Goal: Find specific fact: Find specific fact

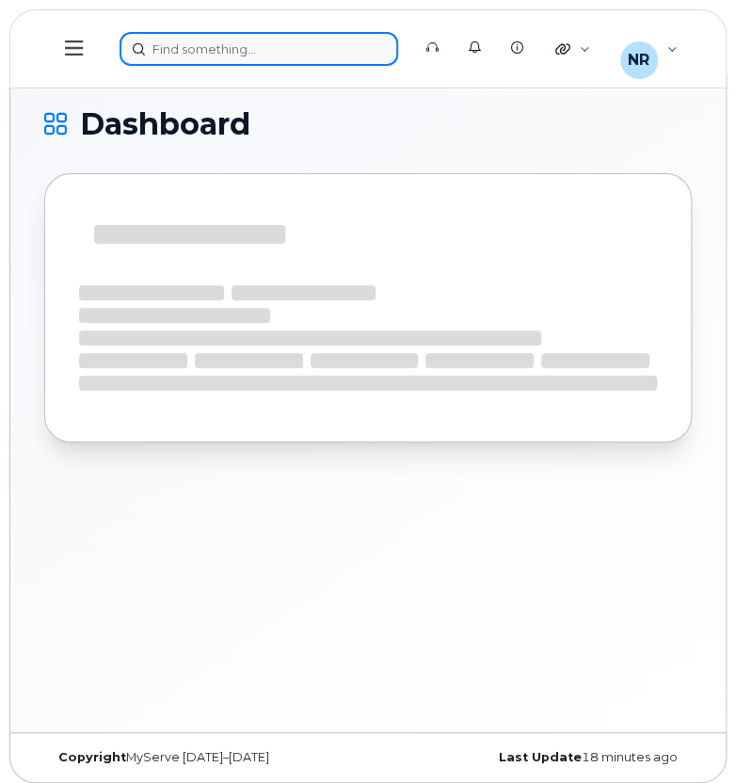
click at [252, 54] on div at bounding box center [259, 49] width 279 height 34
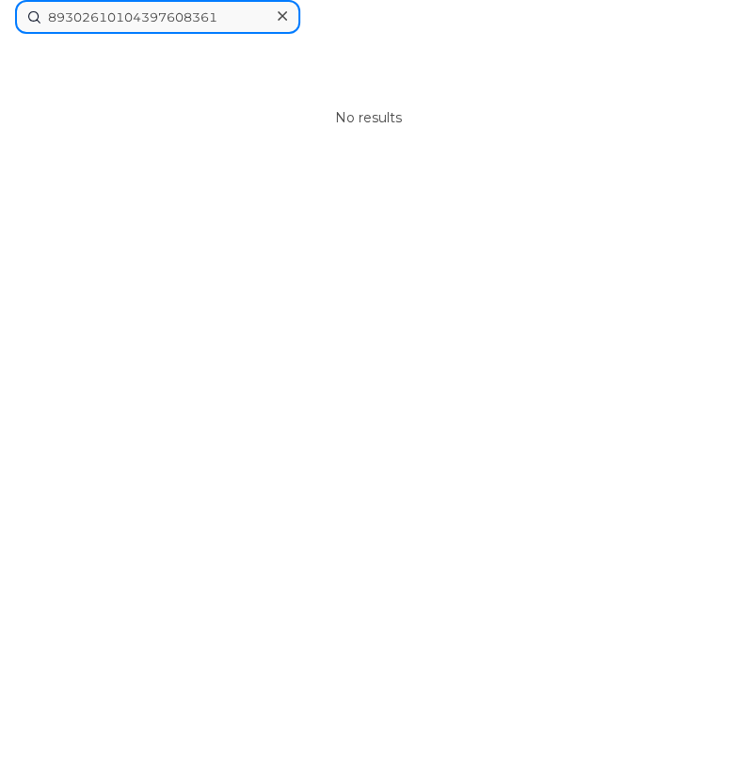
drag, startPoint x: 242, startPoint y: 10, endPoint x: 4, endPoint y: 30, distance: 239.0
click at [4, 30] on div "89302610104397608361 No results" at bounding box center [368, 391] width 736 height 783
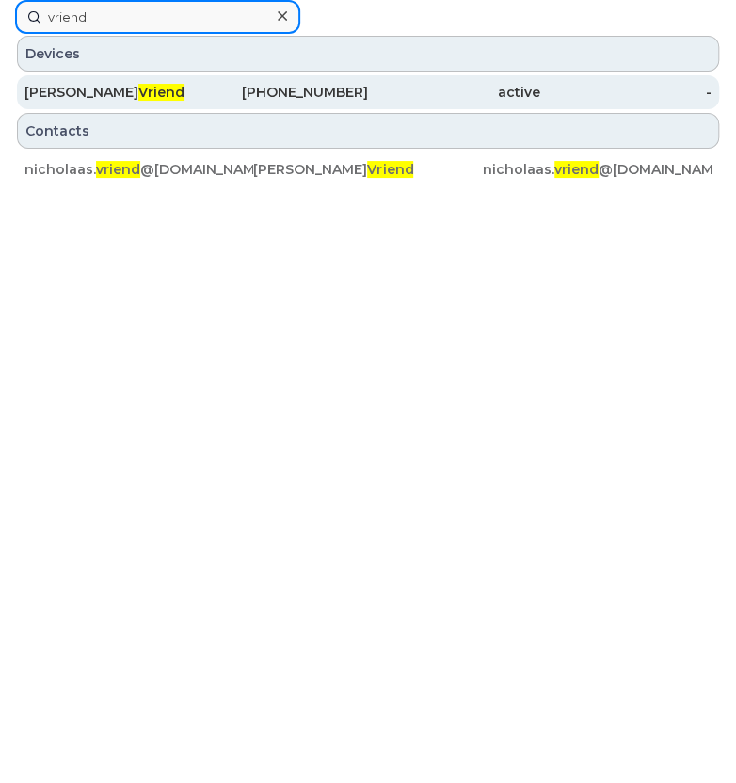
type input "vriend"
click at [53, 85] on div "Nicholaas Vriend" at bounding box center [110, 92] width 172 height 19
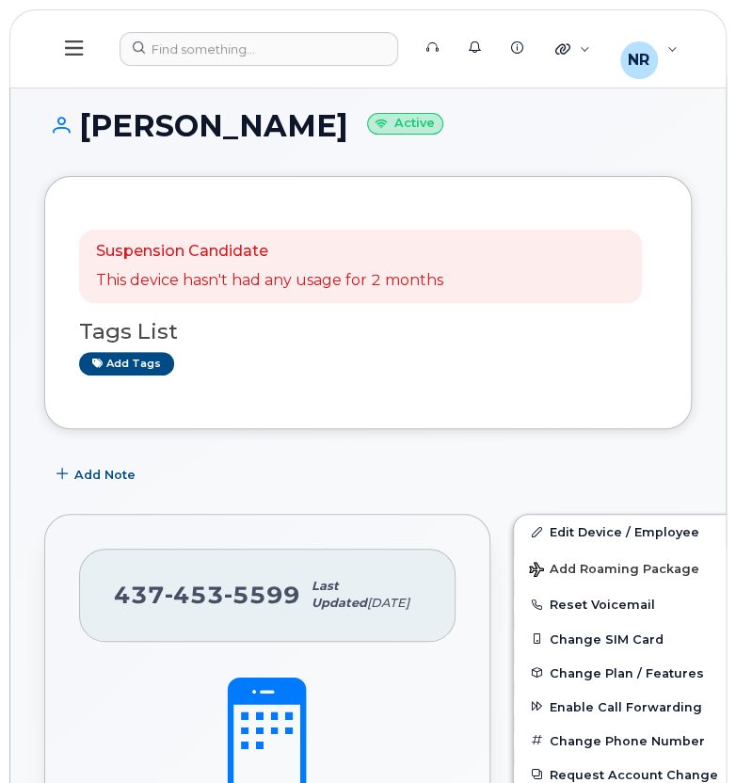
drag, startPoint x: 160, startPoint y: 477, endPoint x: 222, endPoint y: 495, distance: 64.6
click at [160, 477] on div "Add Note" at bounding box center [368, 474] width 648 height 34
drag, startPoint x: 296, startPoint y: 601, endPoint x: 118, endPoint y: 601, distance: 178.8
click at [118, 601] on div "[PHONE_NUMBER] Last updated [DATE]" at bounding box center [267, 595] width 376 height 93
drag, startPoint x: 118, startPoint y: 601, endPoint x: 165, endPoint y: 670, distance: 83.3
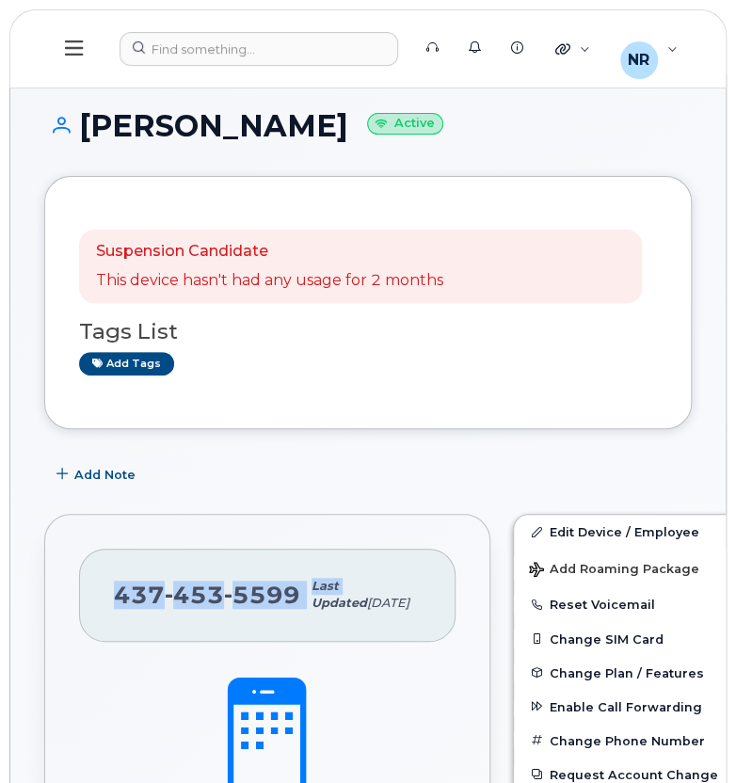
click at [165, 642] on div "[PHONE_NUMBER] Last updated [DATE]" at bounding box center [267, 595] width 376 height 93
click at [232, 642] on div "[PHONE_NUMBER] Last updated [DATE]" at bounding box center [267, 595] width 376 height 93
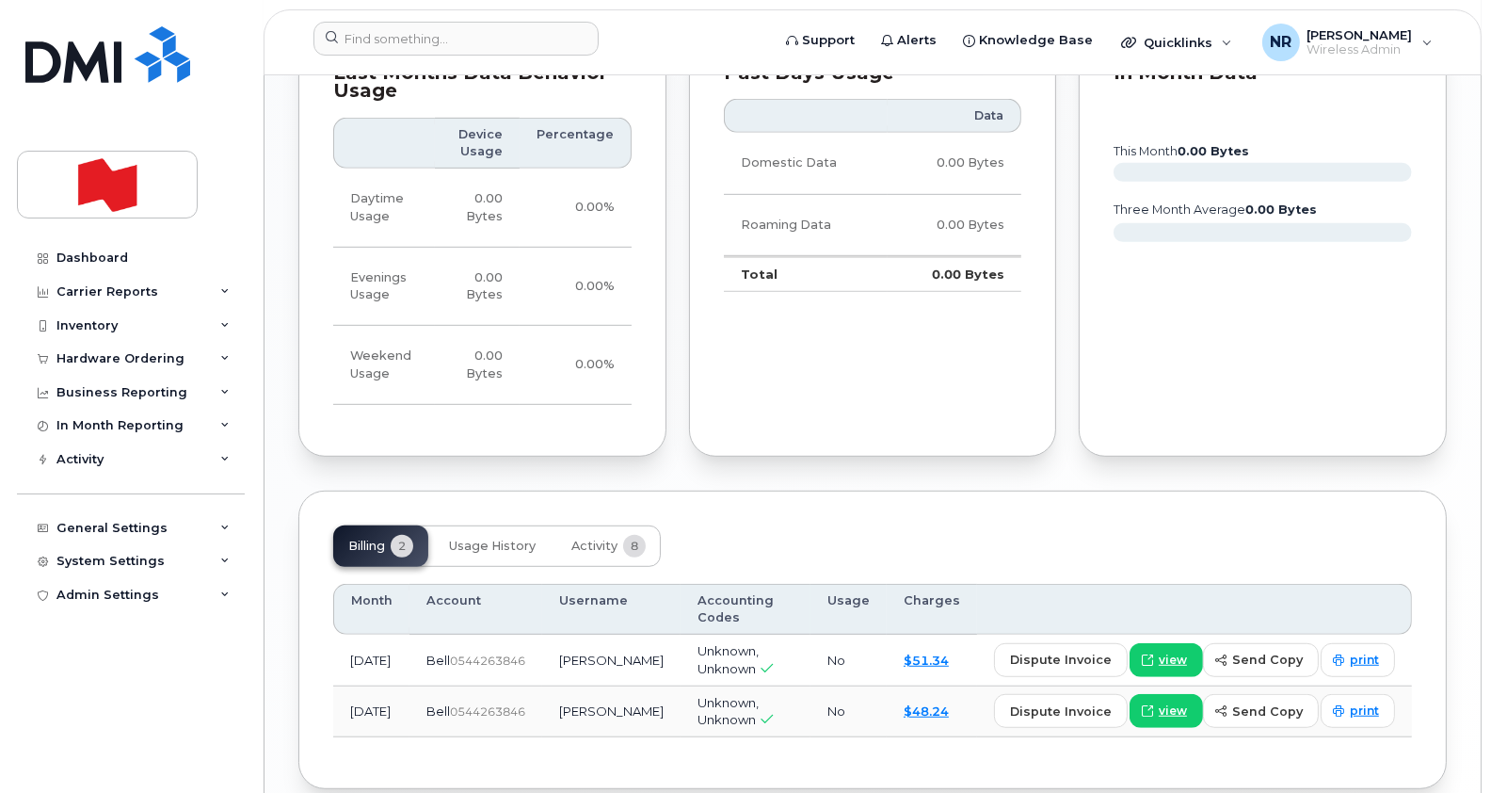
scroll to position [1320, 0]
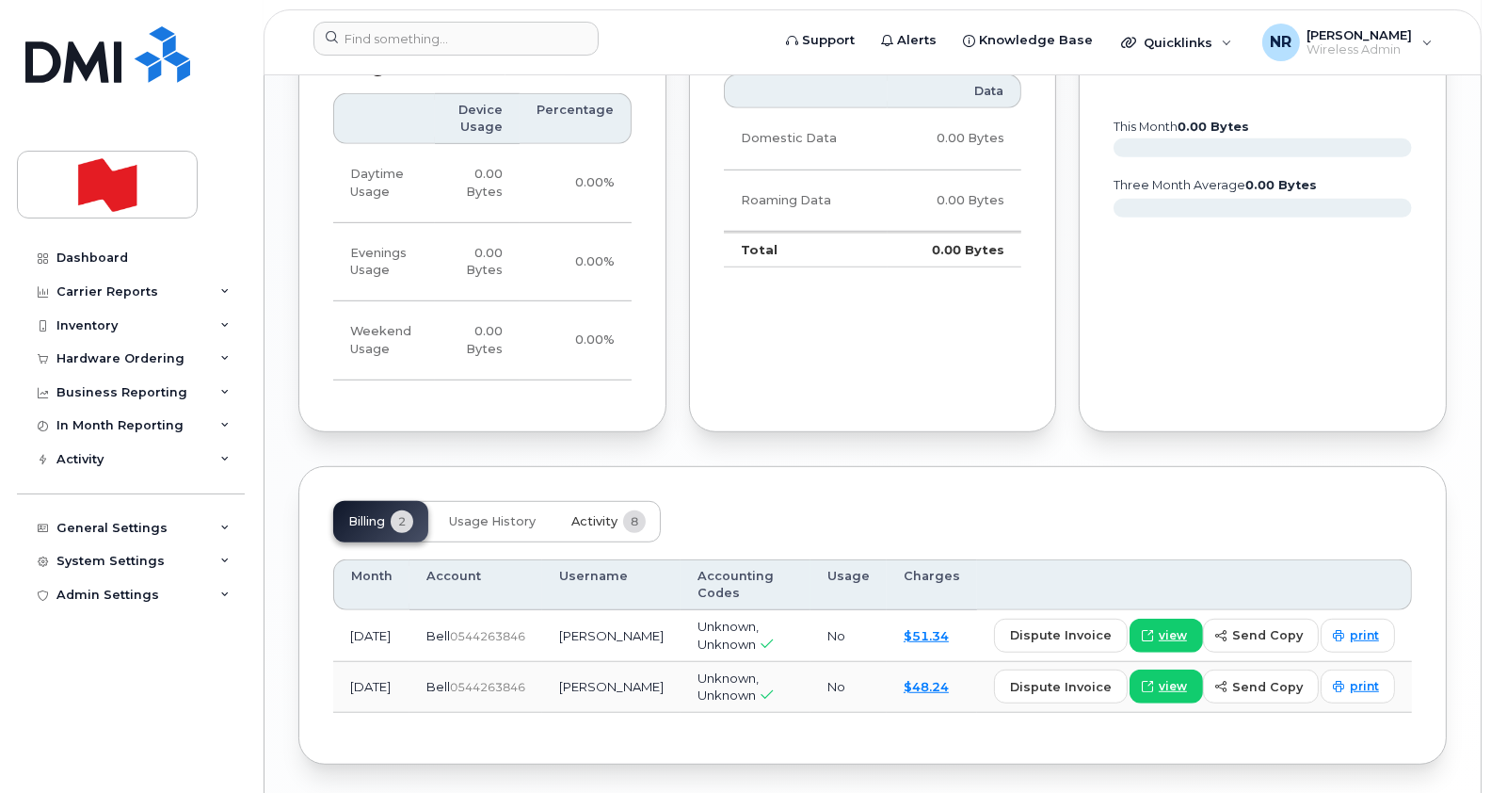
click at [598, 514] on span "Activity" at bounding box center [594, 521] width 46 height 15
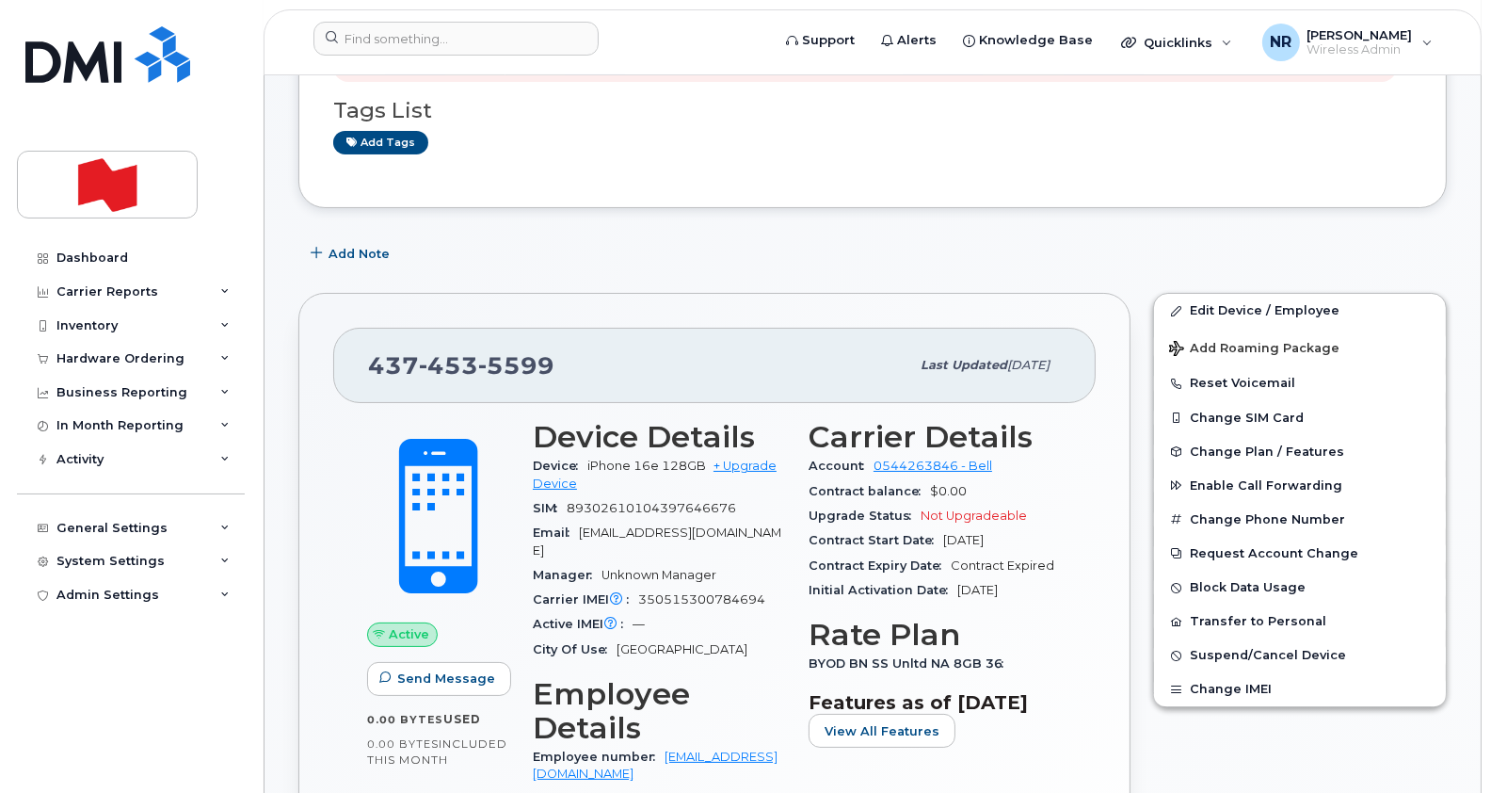
scroll to position [89, 0]
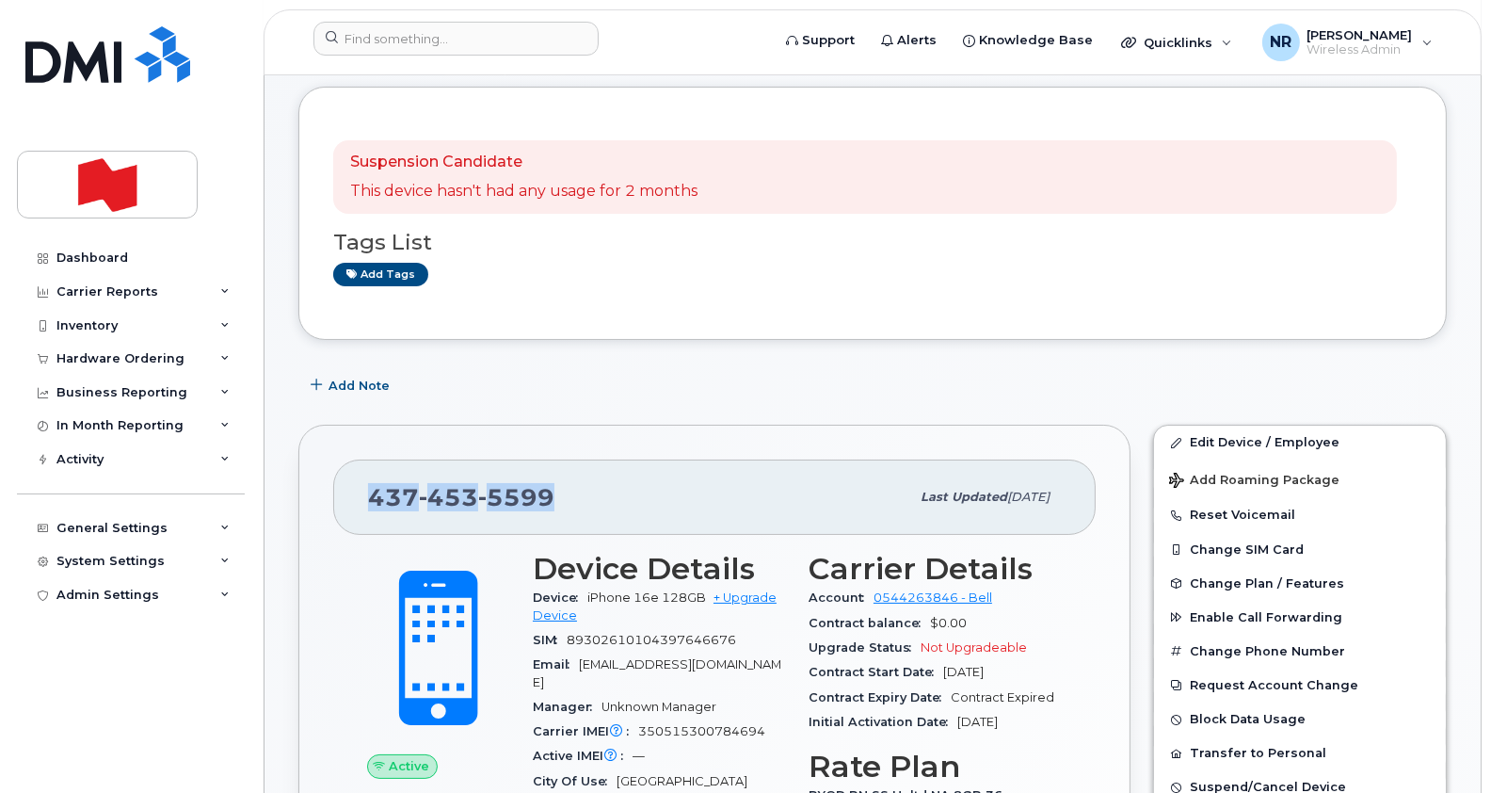
drag, startPoint x: 585, startPoint y: 473, endPoint x: 346, endPoint y: 455, distance: 238.8
copy span "[PHONE_NUMBER]"
click at [568, 26] on div at bounding box center [455, 39] width 285 height 34
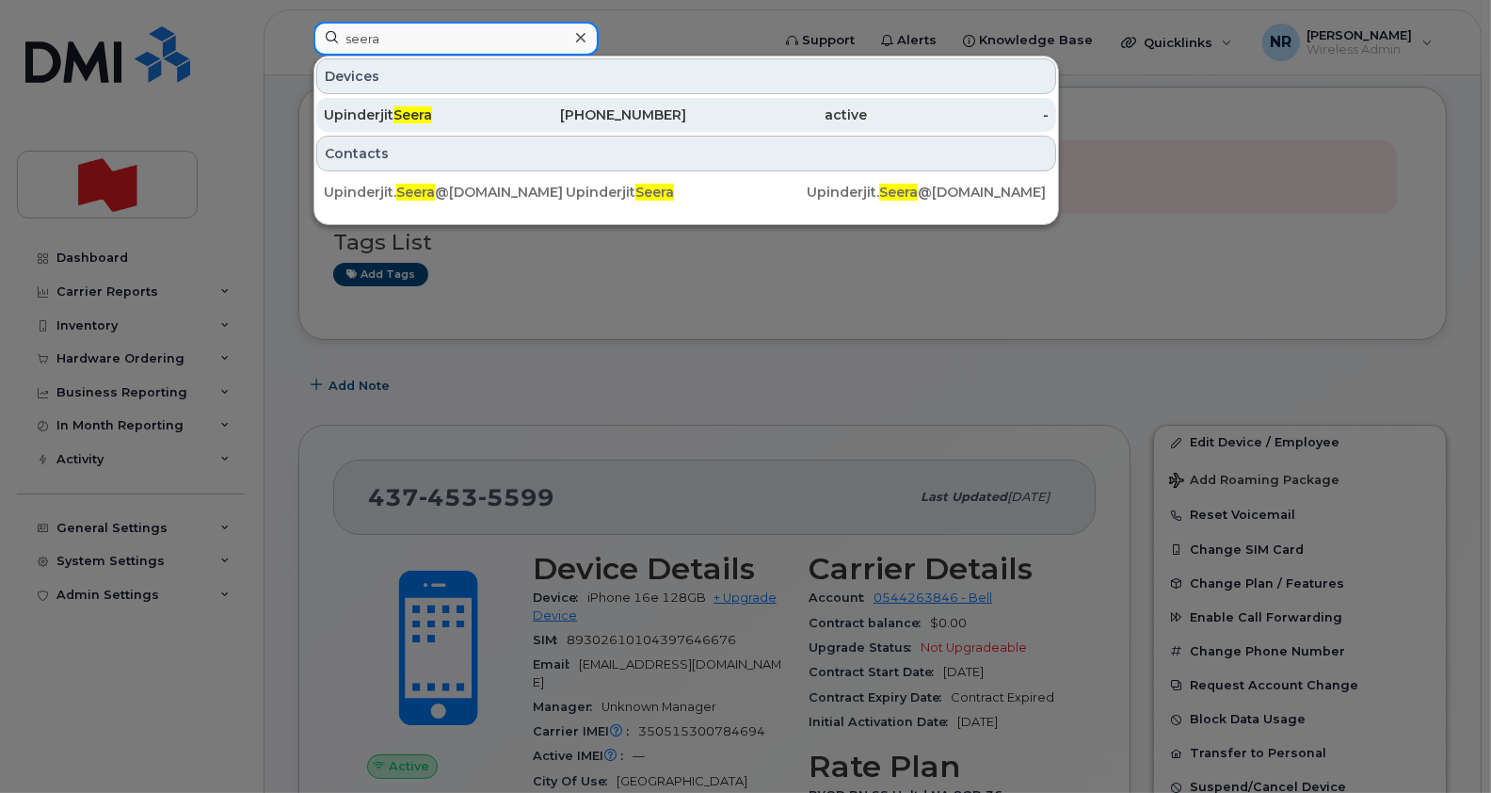
type input "seera"
click at [411, 111] on span "Seera" at bounding box center [412, 114] width 39 height 17
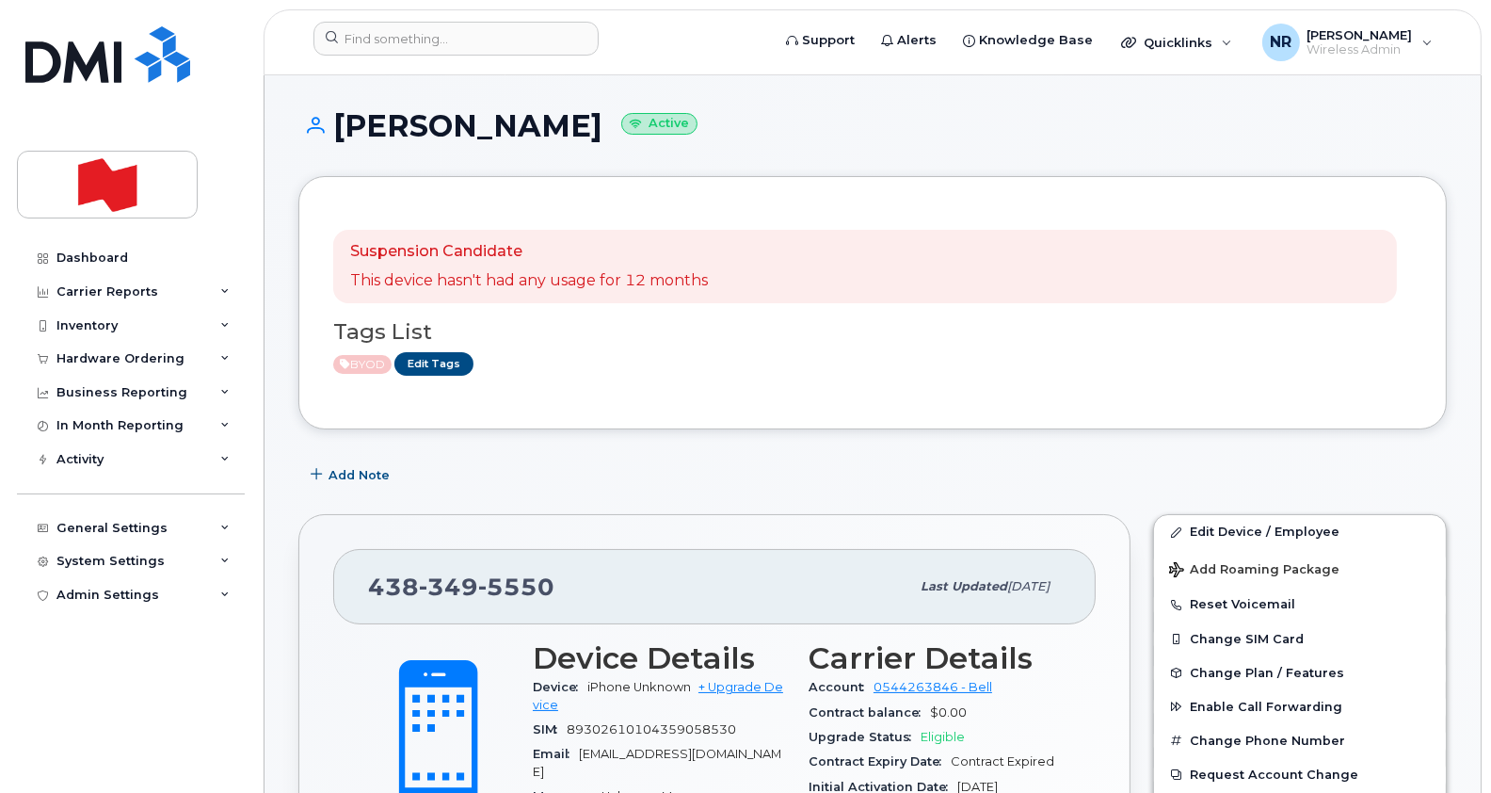
scroll to position [694, 0]
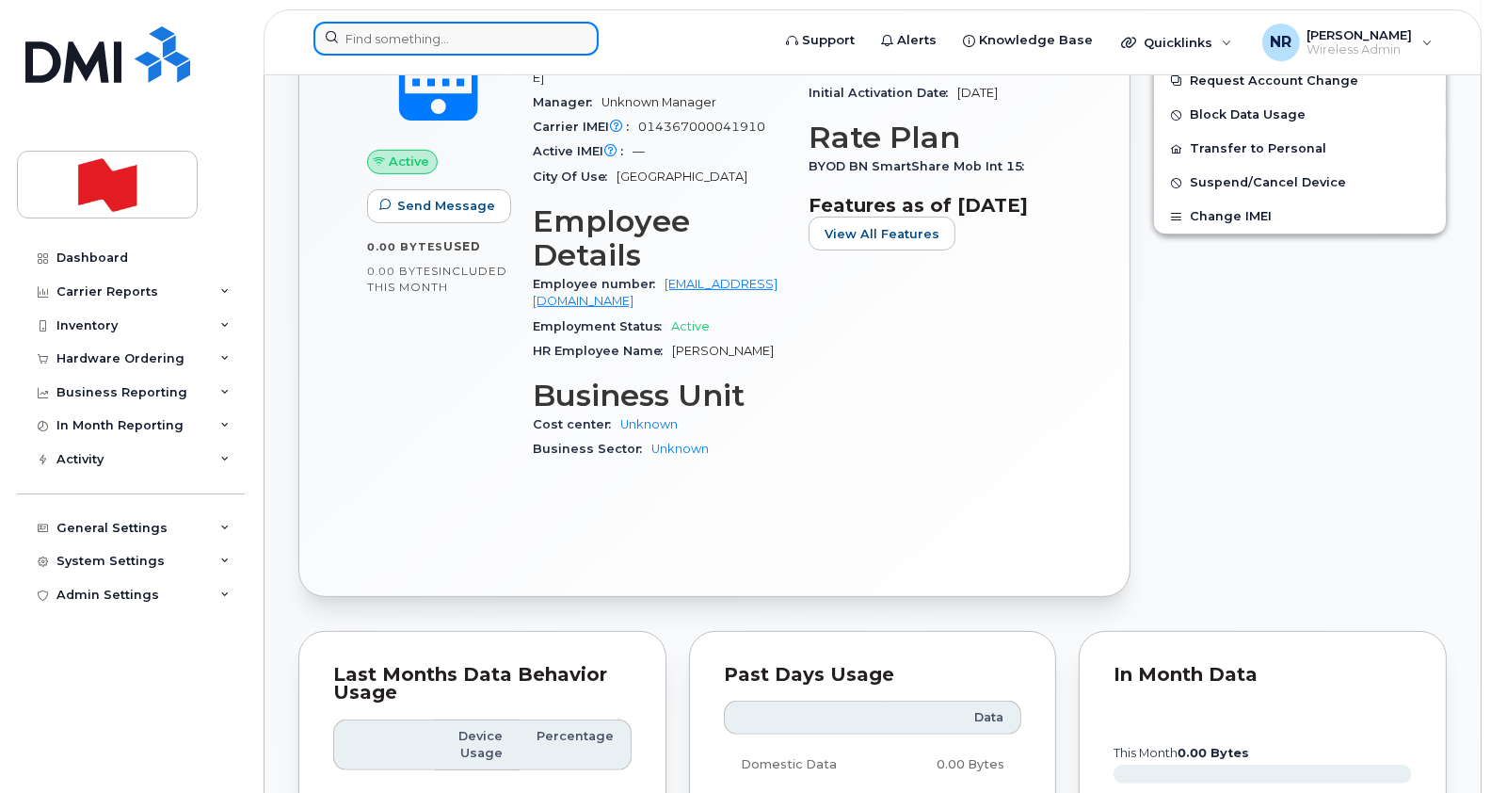
click at [456, 37] on input at bounding box center [455, 39] width 285 height 34
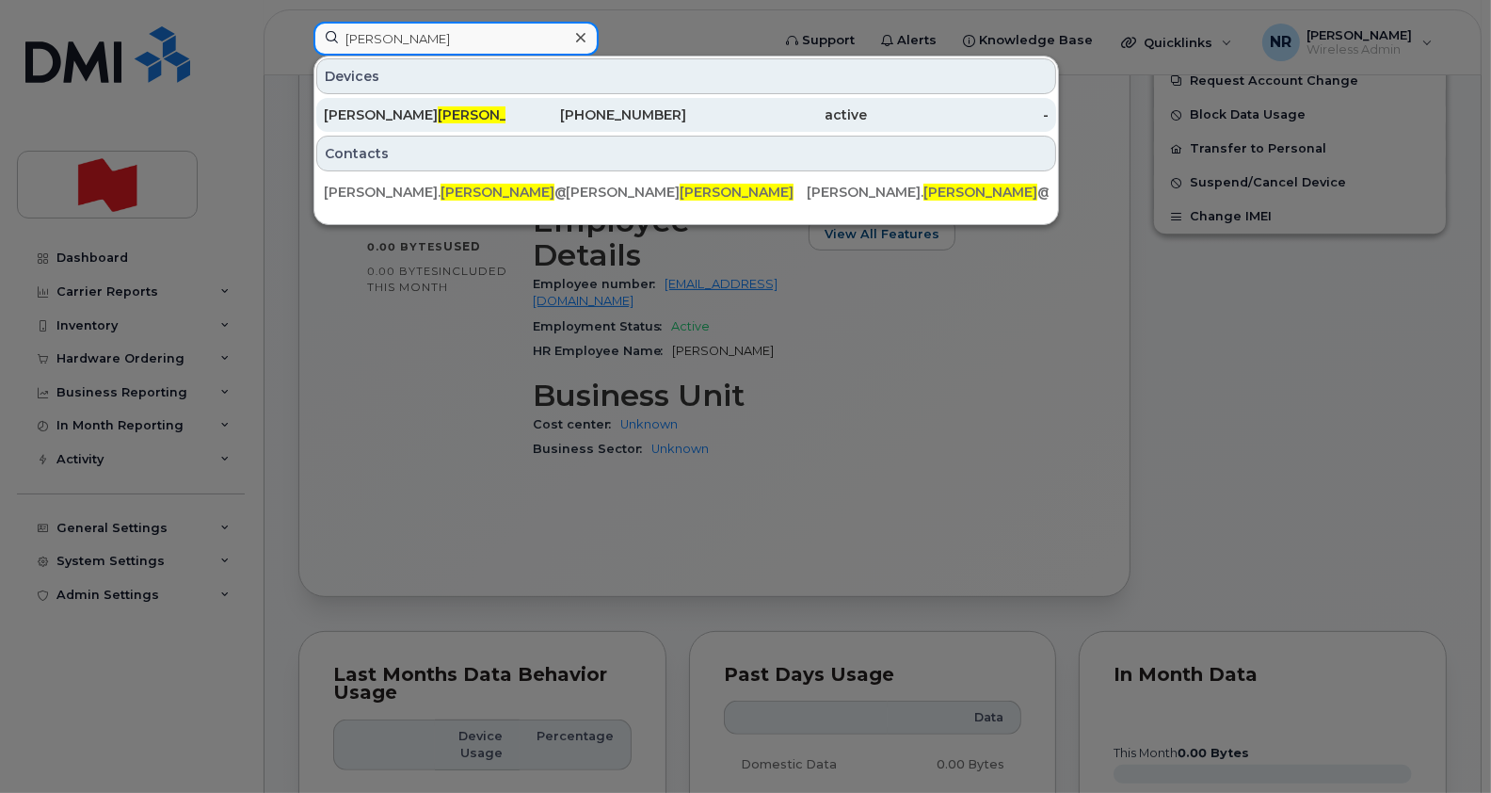
type input "belland"
click at [438, 114] on span "Belland" at bounding box center [495, 114] width 114 height 17
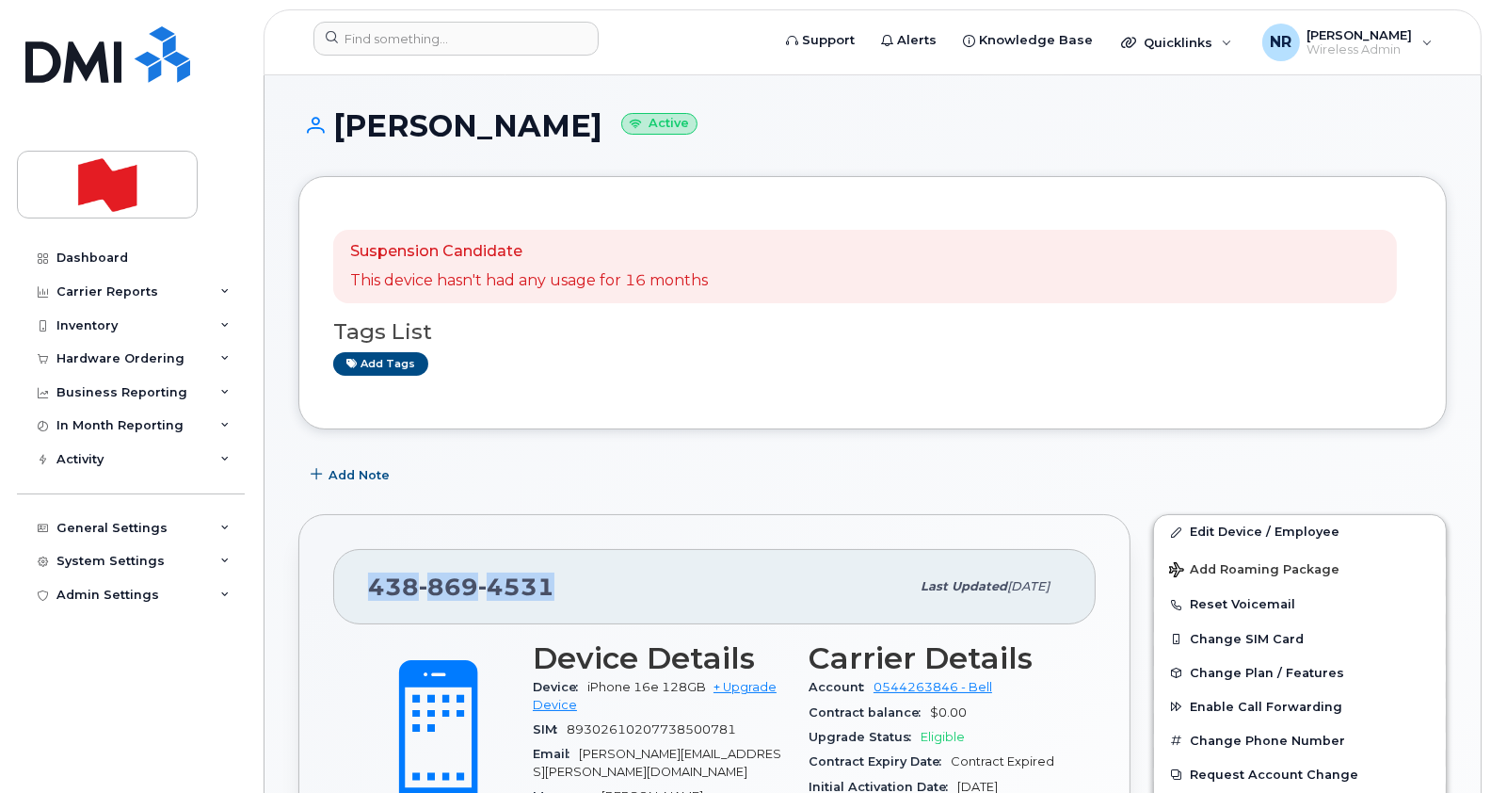
drag, startPoint x: 555, startPoint y: 600, endPoint x: 346, endPoint y: 586, distance: 209.4
click at [346, 586] on div "438 869 4531 Last updated Sep 18, 2025" at bounding box center [714, 586] width 762 height 75
copy span "438 869 4531"
